Goal: Task Accomplishment & Management: Complete application form

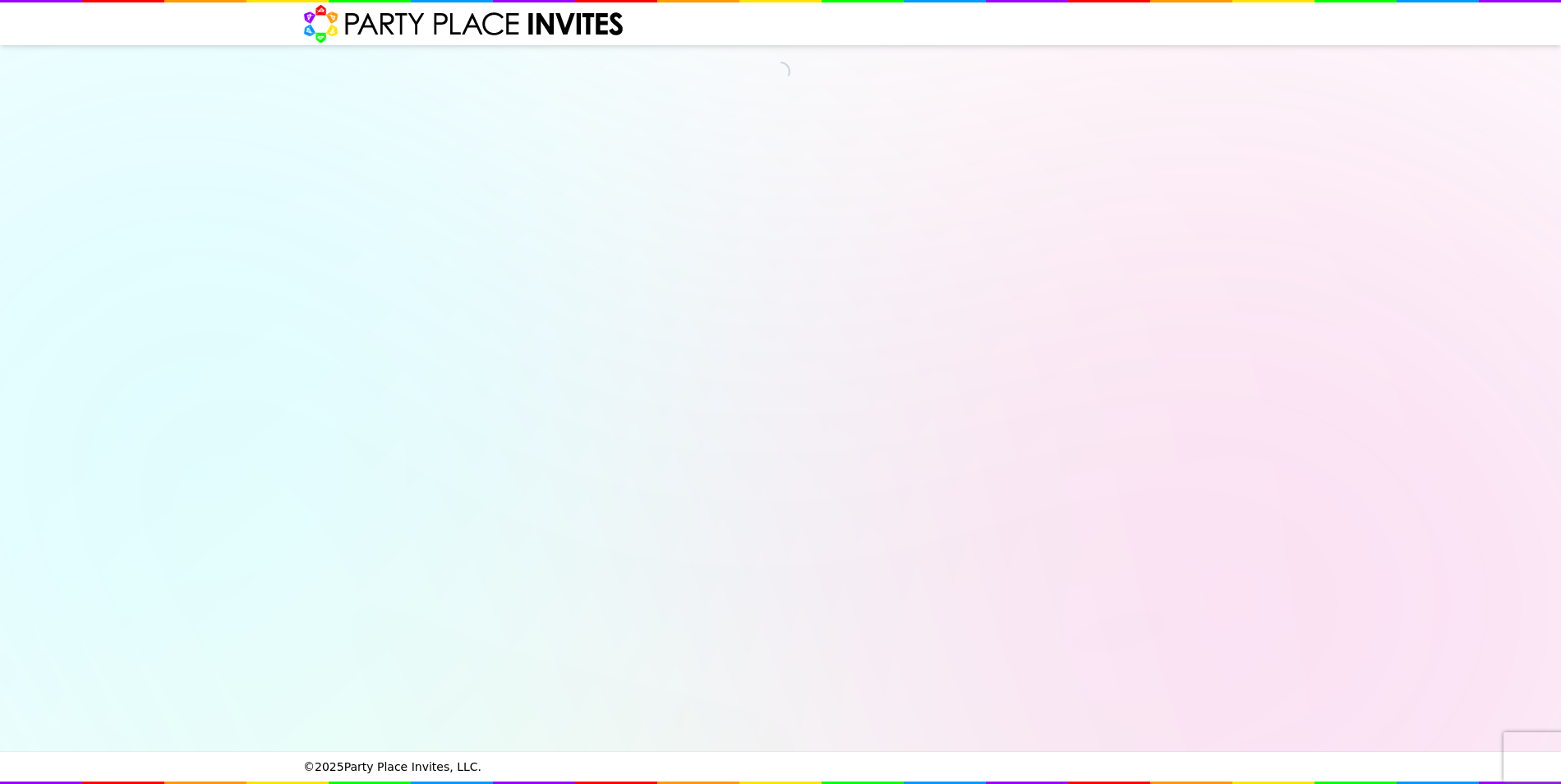
select select "530080"
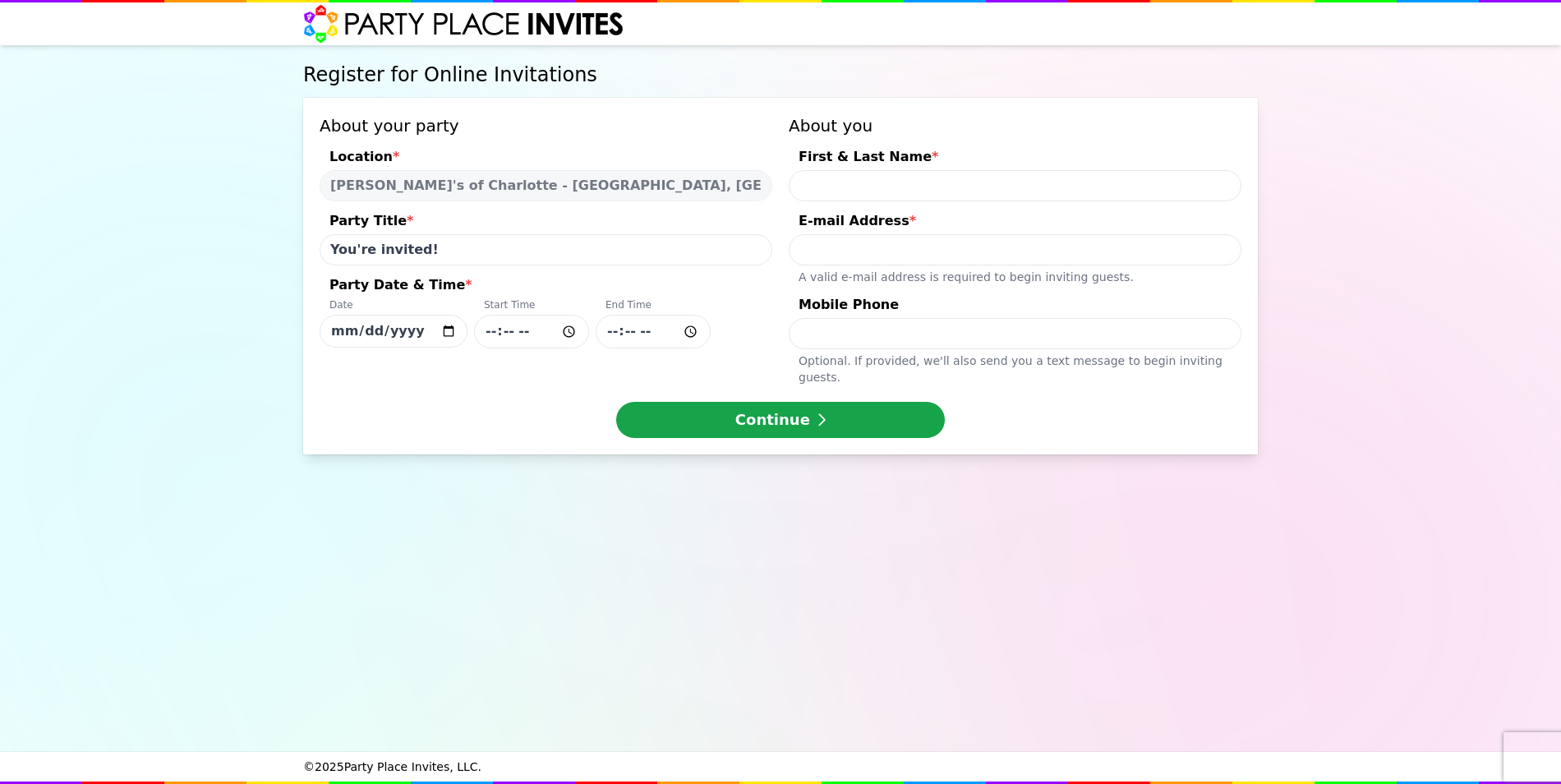
click at [508, 265] on input "You're invited!" at bounding box center [546, 249] width 453 height 31
drag, startPoint x: 930, startPoint y: 171, endPoint x: 921, endPoint y: 185, distance: 16.6
click at [930, 171] on input "First & Last Name *" at bounding box center [1014, 185] width 453 height 31
type input "[PERSON_NAME]"
type input "[PERSON_NAME][EMAIL_ADDRESS][PERSON_NAME][DOMAIN_NAME]"
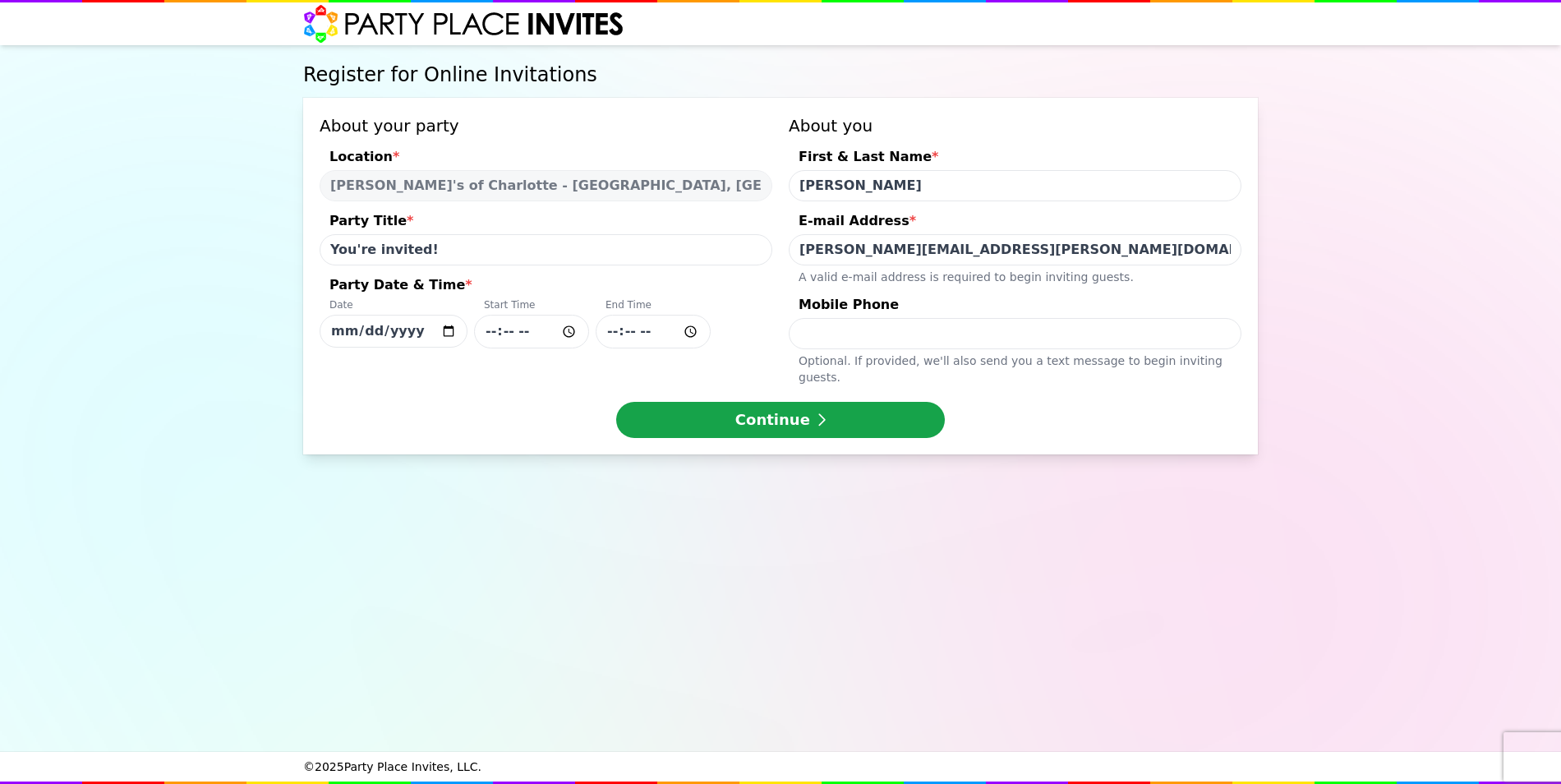
type input "7045943837"
click at [430, 335] on input "[DATE]" at bounding box center [394, 330] width 148 height 33
click at [449, 333] on input "[DATE]" at bounding box center [394, 330] width 148 height 33
type input "[DATE]"
click at [566, 335] on input "Party Date & Time * Date [DATE] Start Time End Time" at bounding box center [532, 331] width 115 height 34
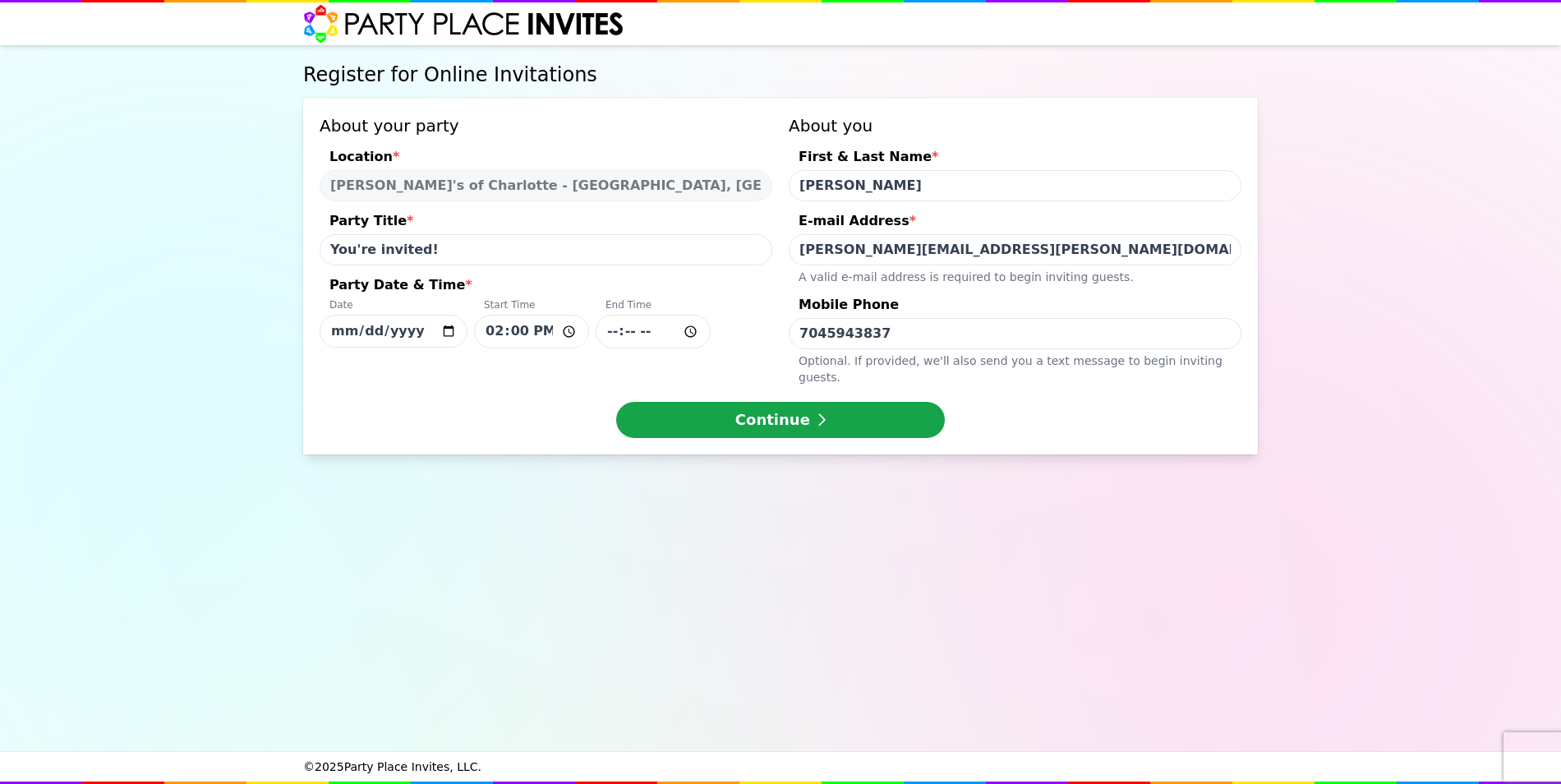
type input "14:00"
click at [621, 330] on input "Party Date & Time * Date [DATE] Start Time 14:00 End Time" at bounding box center [653, 331] width 115 height 34
click at [735, 409] on button "Continue" at bounding box center [780, 419] width 328 height 36
click at [623, 313] on div "End Time" at bounding box center [653, 306] width 115 height 17
click at [468, 314] on input "[DATE]" at bounding box center [394, 330] width 148 height 33
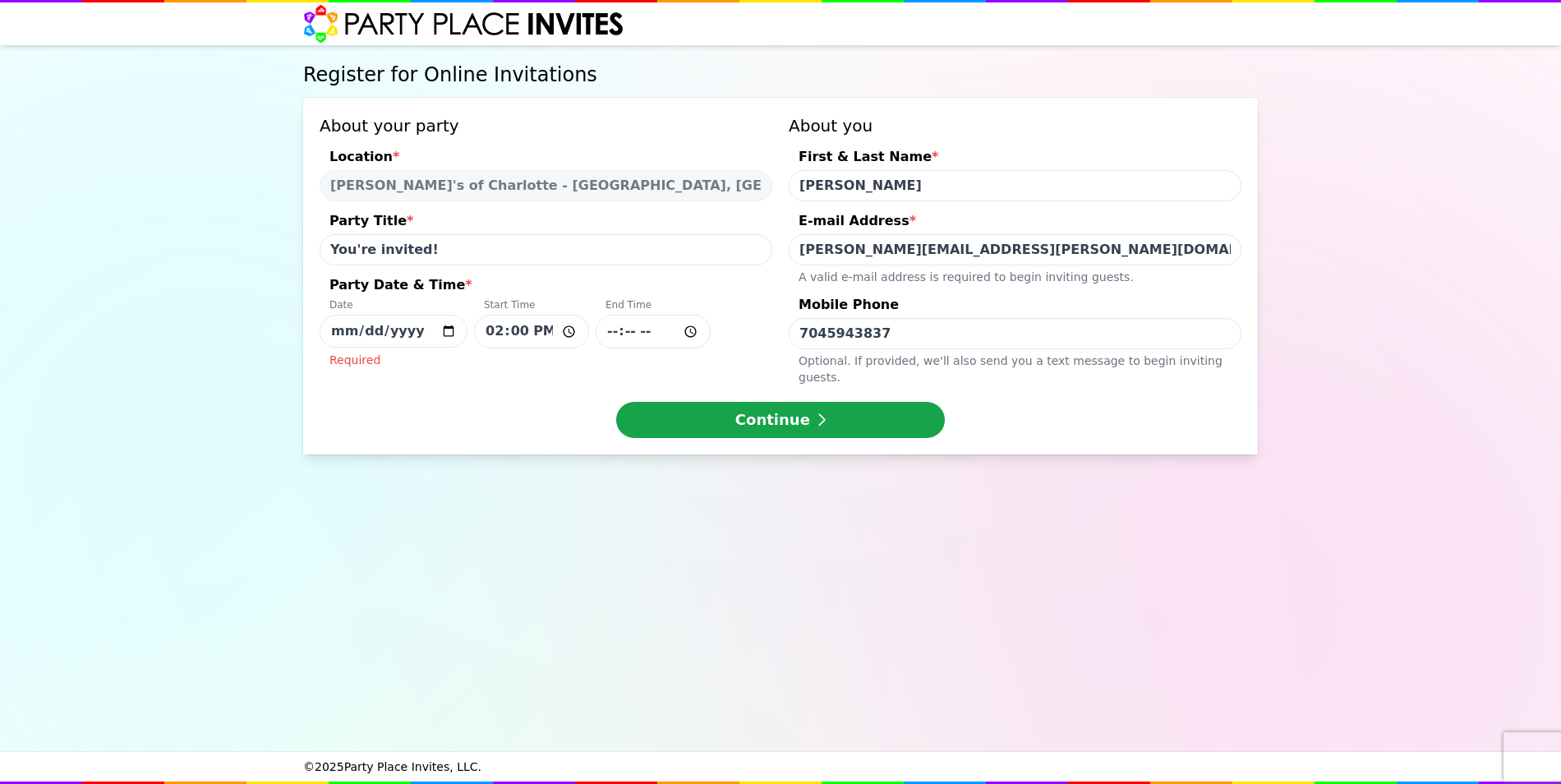
click at [684, 328] on input "Party Date & Time * Date [DATE] Start Time 14:00 End Time Required" at bounding box center [653, 331] width 115 height 34
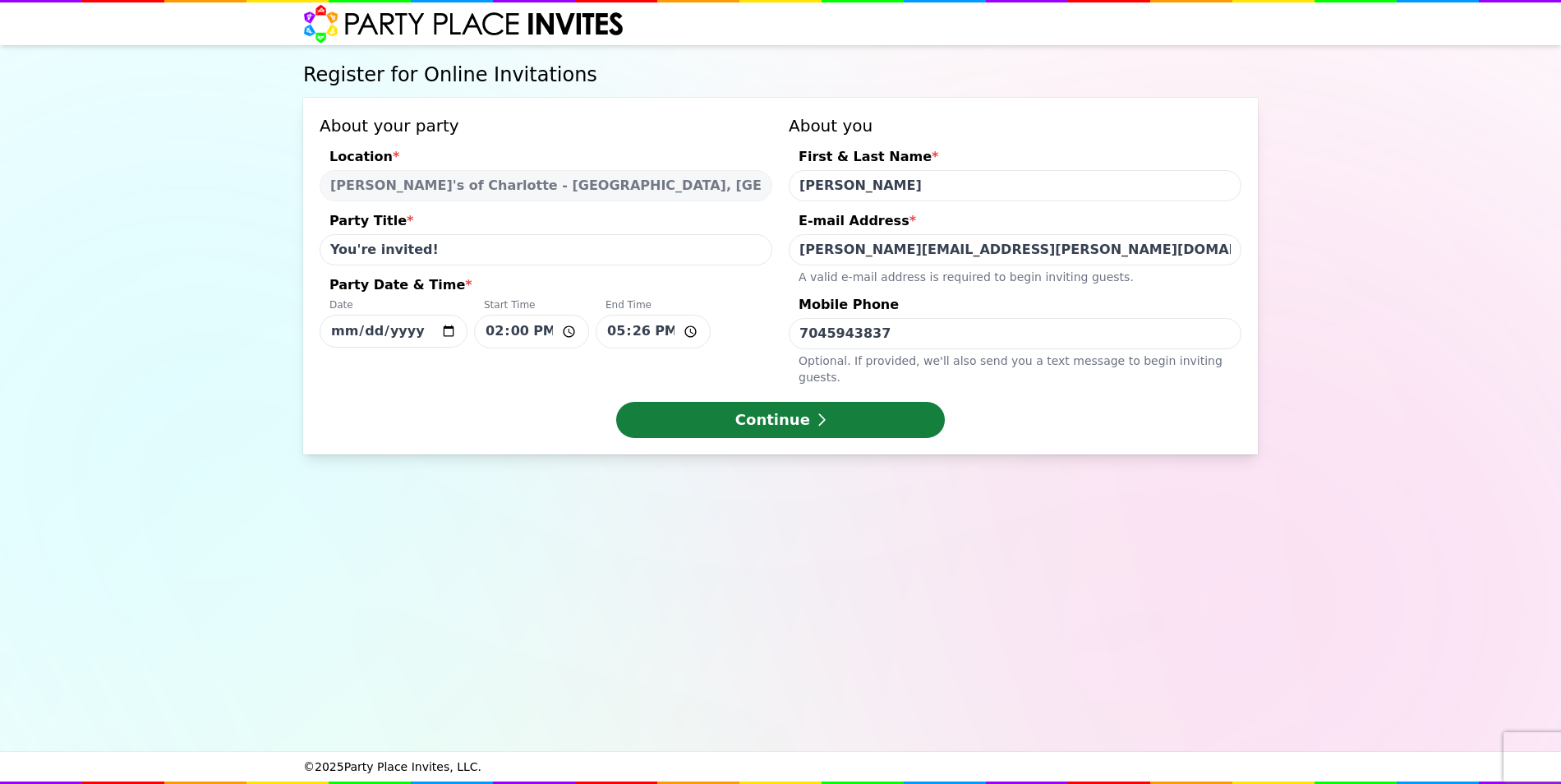
type input "17:26"
click at [798, 406] on button "Continue" at bounding box center [780, 419] width 328 height 36
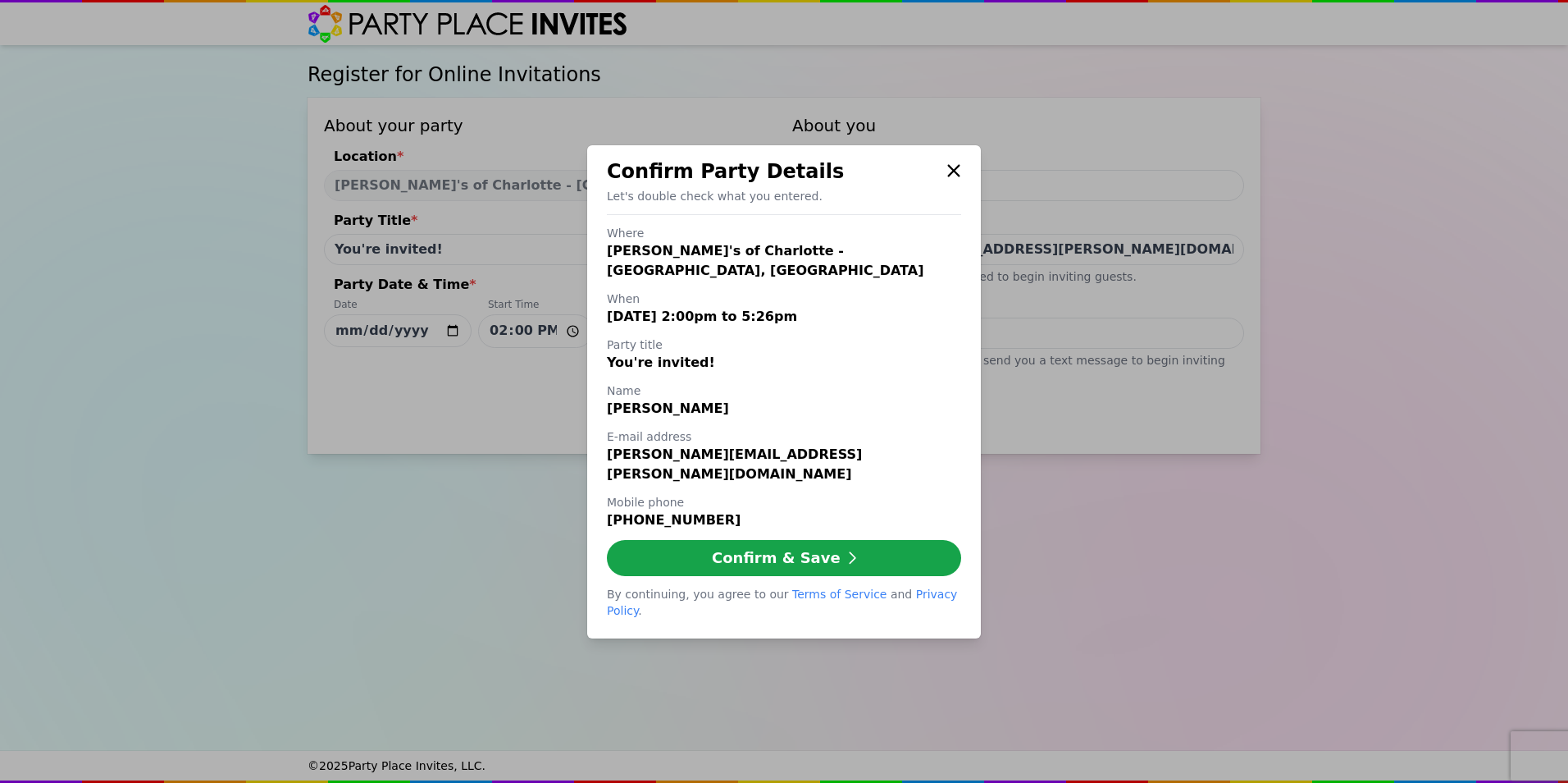
click at [962, 195] on div "Confirm Party Details Let's double check what you entered. Where [PERSON_NAME]'…" at bounding box center [784, 392] width 394 height 493
click at [957, 176] on icon at bounding box center [954, 170] width 12 height 12
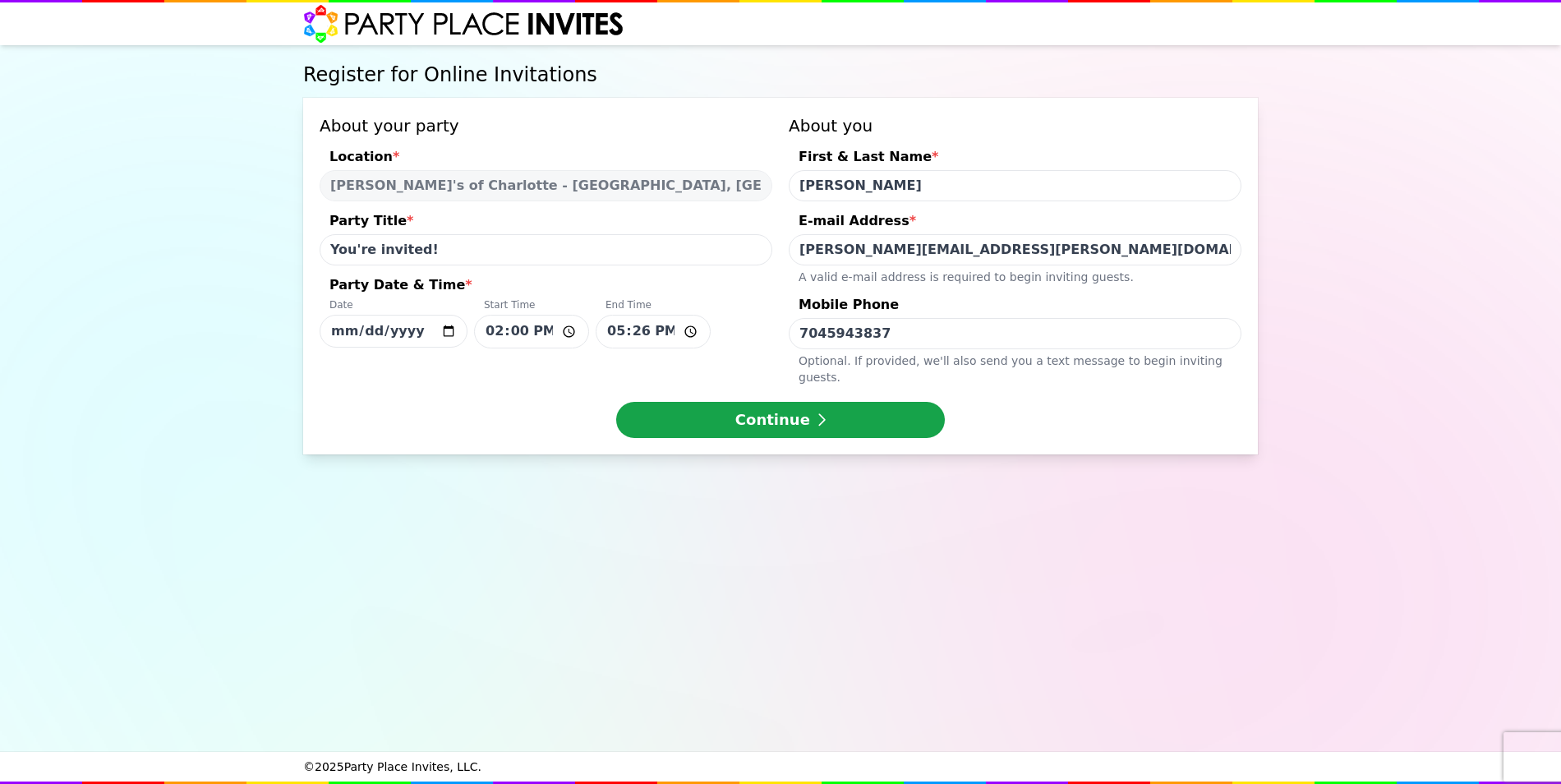
click at [894, 333] on input "7045943837" at bounding box center [1014, 333] width 453 height 31
drag, startPoint x: 886, startPoint y: 331, endPoint x: 503, endPoint y: 339, distance: 383.1
click at [504, 339] on div "About your party Location * [PERSON_NAME]'s of [GEOGRAPHIC_DATA] - [GEOGRAPHIC_…" at bounding box center [780, 249] width 922 height 271
type input "7047749726"
click at [804, 406] on button "Continue" at bounding box center [780, 419] width 328 height 36
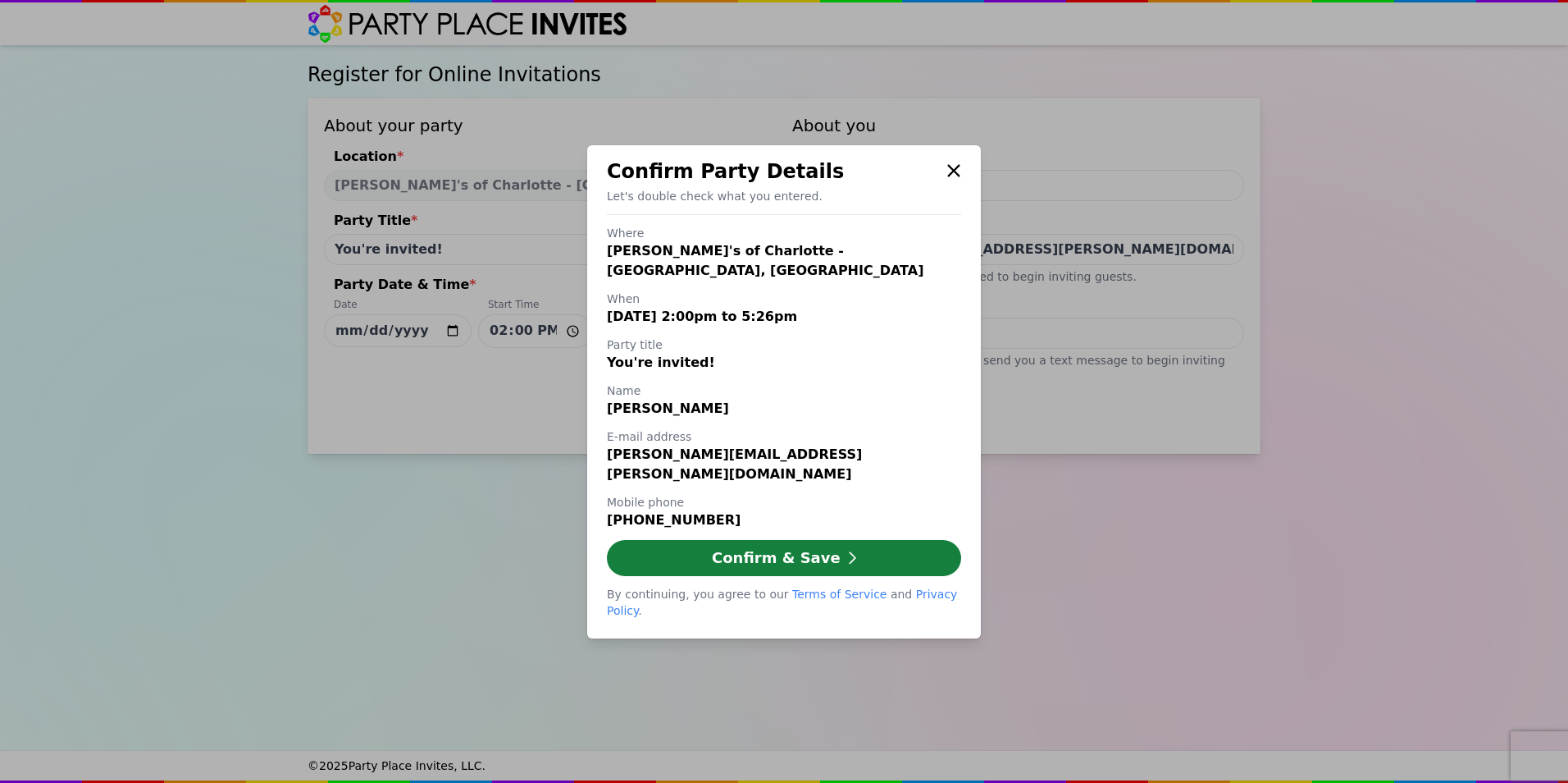
click at [801, 549] on button "Confirm & Save" at bounding box center [784, 557] width 354 height 36
